Goal: Task Accomplishment & Management: Manage account settings

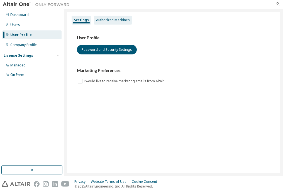
click at [111, 18] on div "Authorized Machines" at bounding box center [113, 20] width 34 height 4
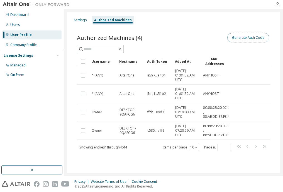
click at [251, 39] on button "Generate Auth Code" at bounding box center [248, 37] width 42 height 9
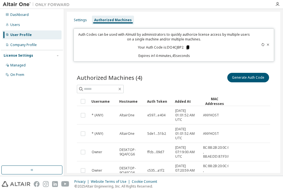
click at [187, 47] on icon at bounding box center [187, 47] width 3 height 4
